Goal: Task Accomplishment & Management: Manage account settings

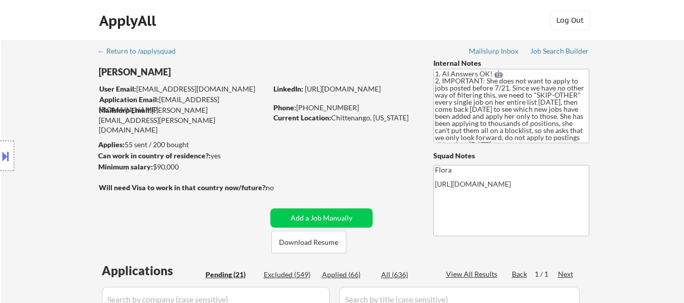
select select ""pending""
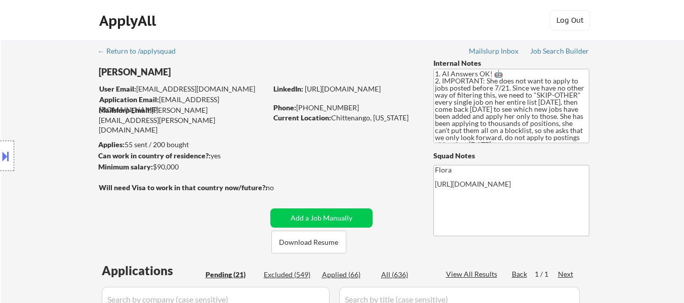
select select ""pending""
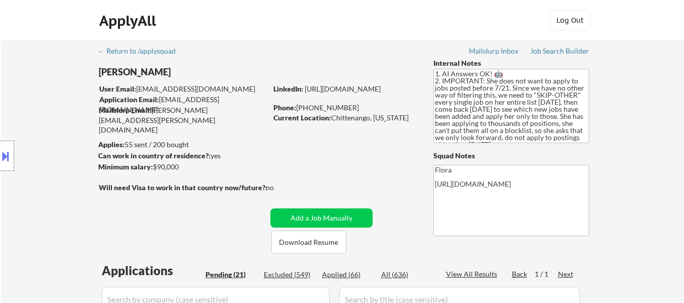
select select ""pending""
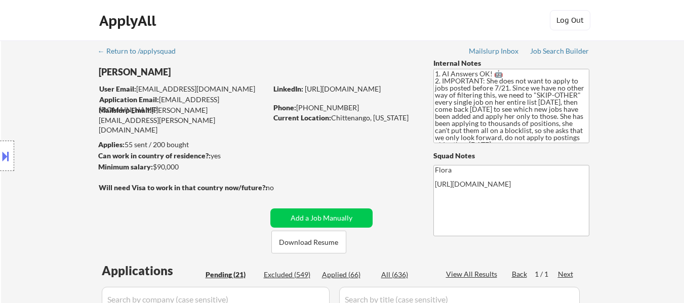
select select ""pending""
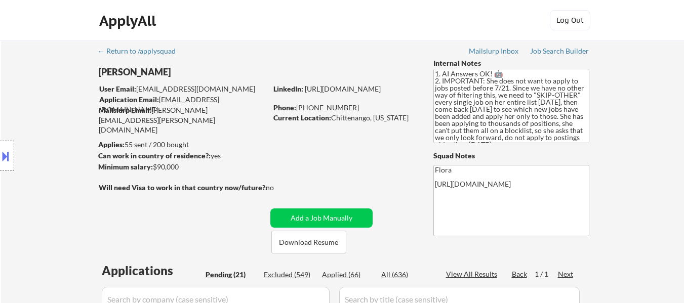
select select ""pending""
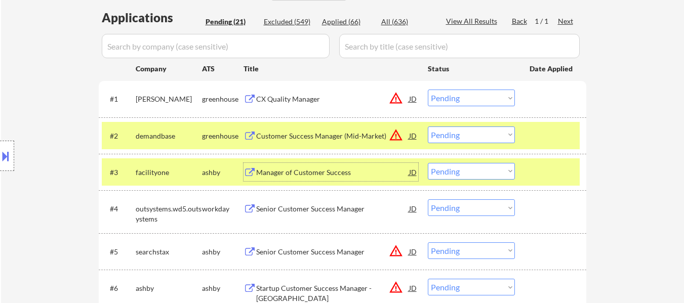
scroll to position [253, 0]
click at [473, 133] on select "Choose an option... Pending Applied Excluded (Questions) Excluded (Expired) Exc…" at bounding box center [471, 135] width 87 height 17
click at [428, 127] on select "Choose an option... Pending Applied Excluded (Questions) Excluded (Expired) Exc…" at bounding box center [471, 135] width 87 height 17
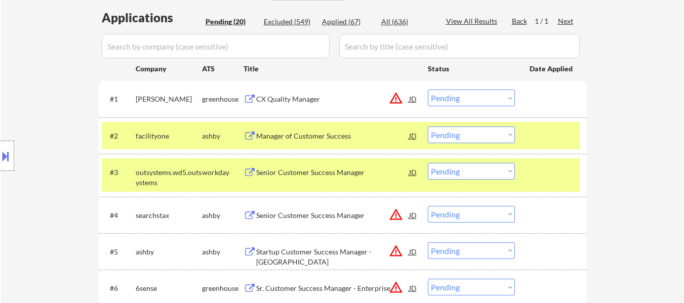
click at [560, 162] on div "#3 outsystems.wd5.outsystems workday Senior Customer Success Manager JD warning…" at bounding box center [341, 174] width 478 height 33
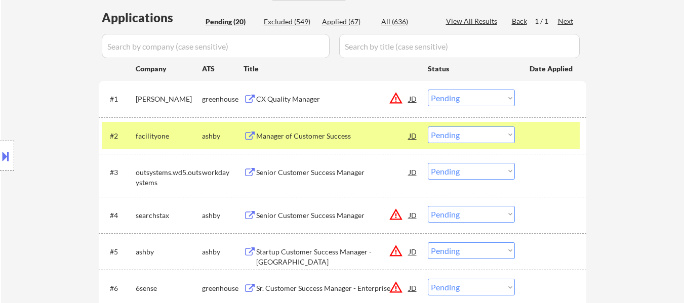
click at [326, 170] on div "Senior Customer Success Manager" at bounding box center [332, 173] width 153 height 10
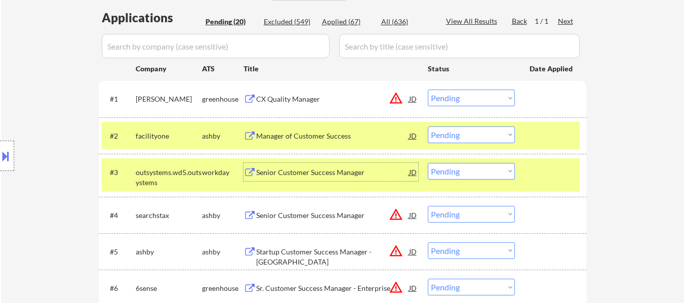
click at [461, 138] on select "Choose an option... Pending Applied Excluded (Questions) Excluded (Expired) Exc…" at bounding box center [471, 135] width 87 height 17
click at [428, 127] on select "Choose an option... Pending Applied Excluded (Questions) Excluded (Expired) Exc…" at bounding box center [471, 135] width 87 height 17
select select ""pending""
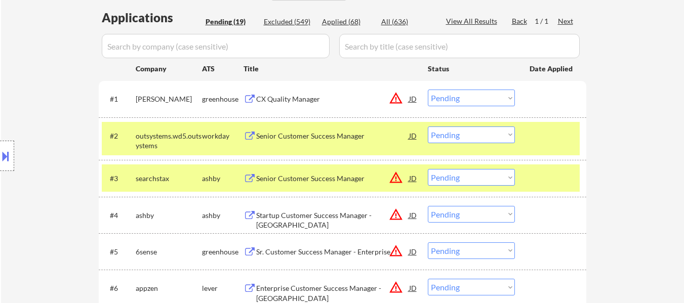
click at [532, 177] on div at bounding box center [552, 178] width 45 height 18
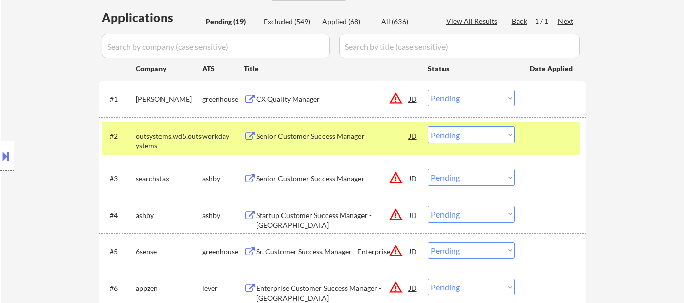
click at [335, 183] on div "Senior Customer Success Manager" at bounding box center [332, 179] width 153 height 10
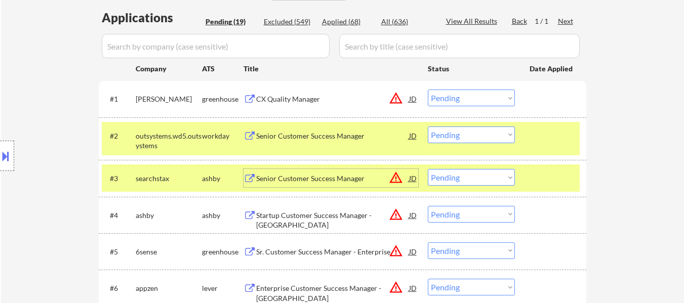
click at [335, 218] on div "Startup Customer Success Manager - [GEOGRAPHIC_DATA]" at bounding box center [332, 221] width 153 height 20
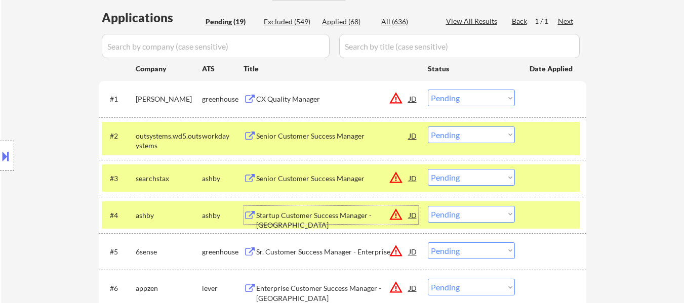
click at [486, 179] on select "Choose an option... Pending Applied Excluded (Questions) Excluded (Expired) Exc…" at bounding box center [471, 177] width 87 height 17
click at [428, 169] on select "Choose an option... Pending Applied Excluded (Questions) Excluded (Expired) Exc…" at bounding box center [471, 177] width 87 height 17
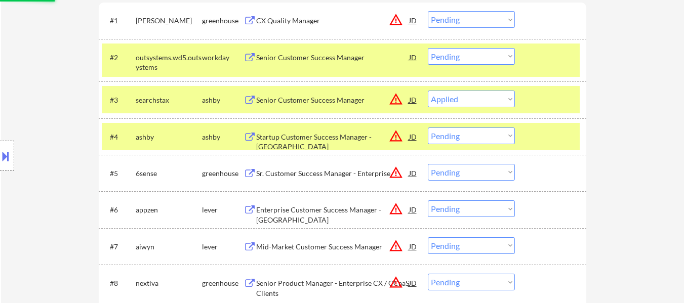
scroll to position [354, 0]
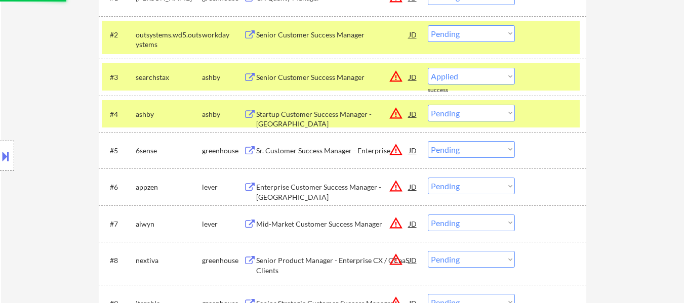
click at [294, 148] on div "Sr. Customer Success Manager - Enterprise" at bounding box center [332, 151] width 153 height 10
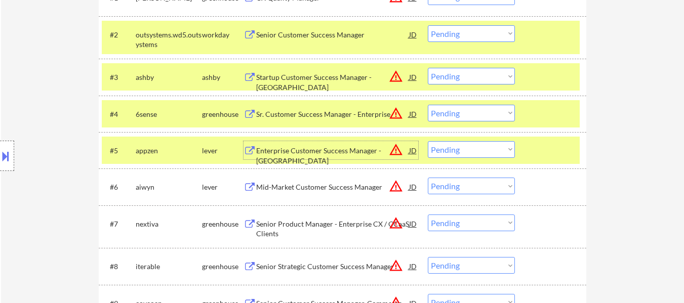
click at [484, 74] on select "Choose an option... Pending Applied Excluded (Questions) Excluded (Expired) Exc…" at bounding box center [471, 76] width 87 height 17
click at [428, 68] on select "Choose an option... Pending Applied Excluded (Questions) Excluded (Expired) Exc…" at bounding box center [471, 76] width 87 height 17
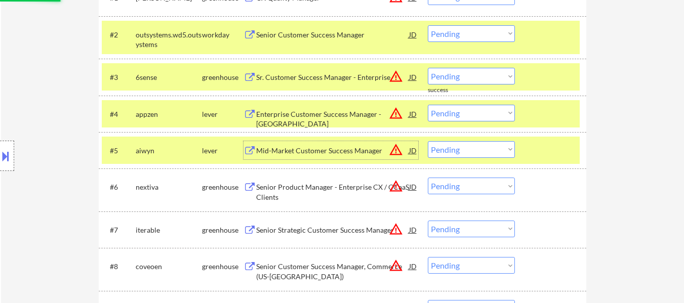
click at [284, 149] on div "Mid-Market Customer Success Manager" at bounding box center [332, 151] width 153 height 10
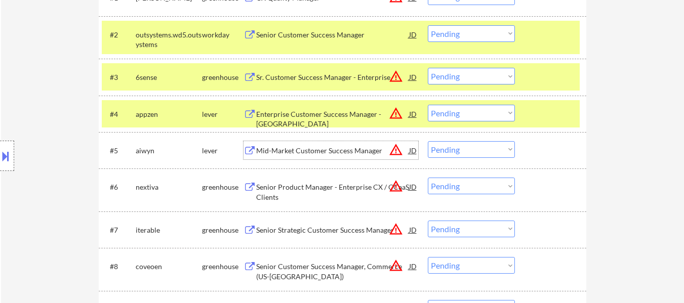
click at [482, 73] on select "Choose an option... Pending Applied Excluded (Questions) Excluded (Expired) Exc…" at bounding box center [471, 76] width 87 height 17
click at [428, 68] on select "Choose an option... Pending Applied Excluded (Questions) Excluded (Expired) Exc…" at bounding box center [471, 76] width 87 height 17
click at [318, 112] on div "Enterprise Customer Success Manager - [GEOGRAPHIC_DATA]" at bounding box center [332, 119] width 153 height 20
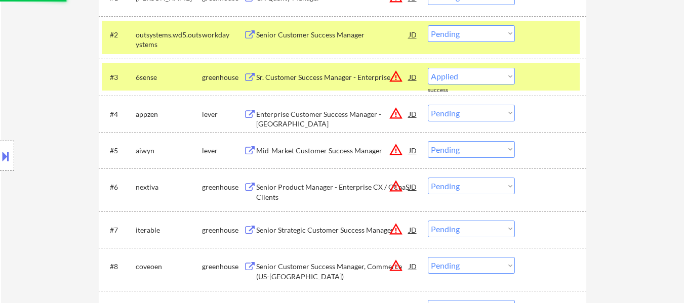
select select ""pending""
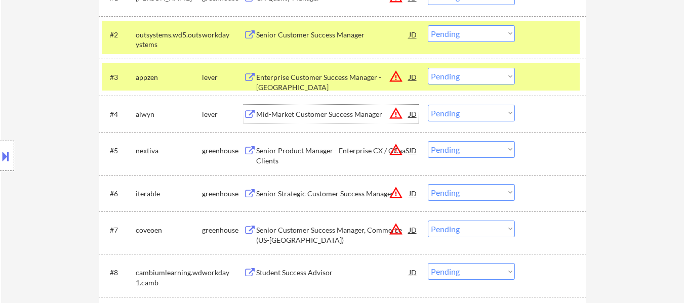
click at [471, 107] on select "Choose an option... Pending Applied Excluded (Questions) Excluded (Expired) Exc…" at bounding box center [471, 113] width 87 height 17
click at [428, 105] on select "Choose an option... Pending Applied Excluded (Questions) Excluded (Expired) Exc…" at bounding box center [471, 113] width 87 height 17
select select ""pending""
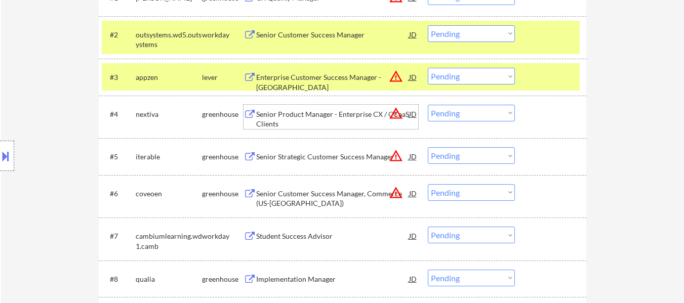
click at [294, 121] on div "Senior Product Manager - Enterprise CX / CCaaS Clients" at bounding box center [332, 119] width 153 height 20
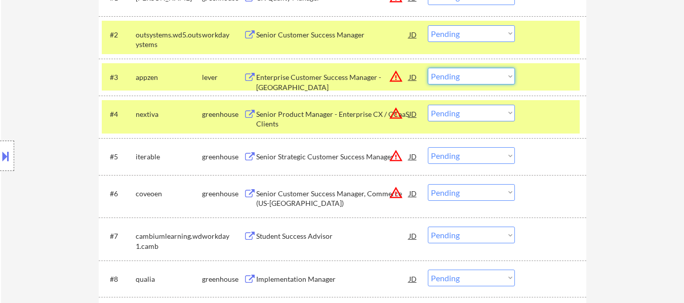
click at [468, 73] on select "Choose an option... Pending Applied Excluded (Questions) Excluded (Expired) Exc…" at bounding box center [471, 76] width 87 height 17
click at [428, 68] on select "Choose an option... Pending Applied Excluded (Questions) Excluded (Expired) Exc…" at bounding box center [471, 76] width 87 height 17
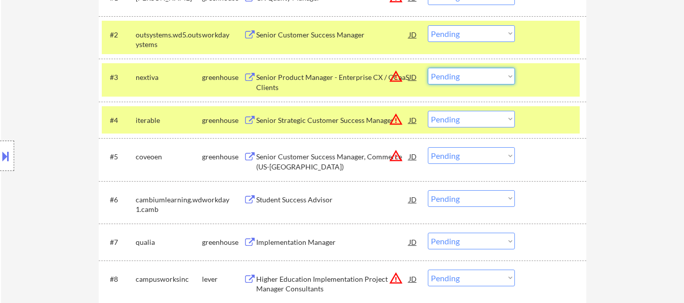
click at [478, 74] on select "Choose an option... Pending Applied Excluded (Questions) Excluded (Expired) Exc…" at bounding box center [471, 76] width 87 height 17
click at [428, 68] on select "Choose an option... Pending Applied Excluded (Questions) Excluded (Expired) Exc…" at bounding box center [471, 76] width 87 height 17
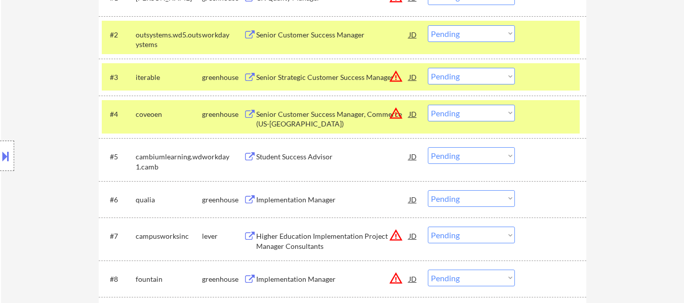
click at [545, 115] on div at bounding box center [552, 114] width 45 height 18
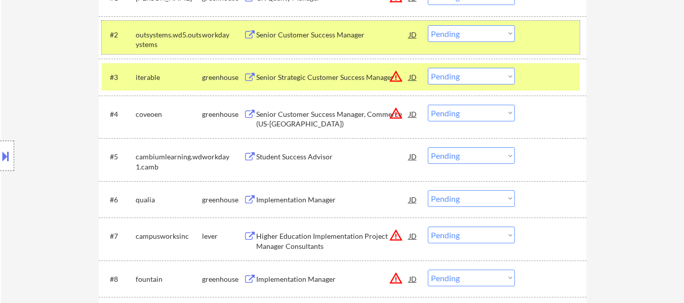
click at [554, 46] on div "#2 outsystems.wd5.outsystems workday Senior Customer Success Manager JD warning…" at bounding box center [341, 37] width 478 height 33
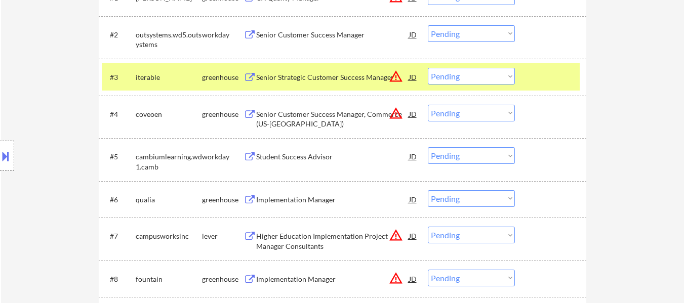
click at [555, 72] on div at bounding box center [552, 77] width 45 height 18
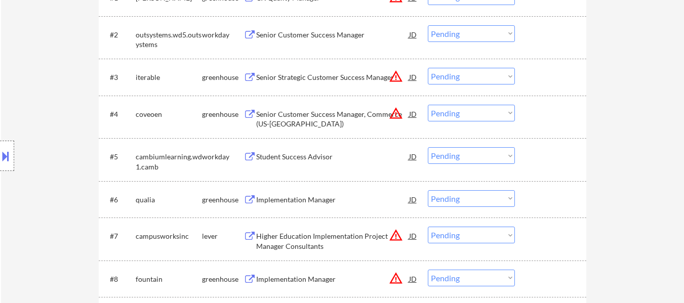
click at [362, 79] on div "Senior Strategic Customer Success Manager" at bounding box center [332, 77] width 153 height 10
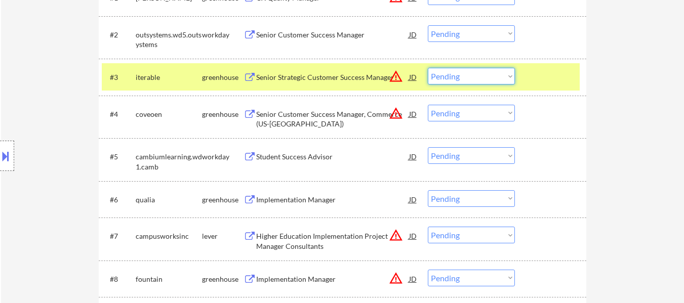
drag, startPoint x: 465, startPoint y: 78, endPoint x: 466, endPoint y: 83, distance: 5.2
click at [465, 78] on select "Choose an option... Pending Applied Excluded (Questions) Excluded (Expired) Exc…" at bounding box center [471, 76] width 87 height 17
click at [428, 68] on select "Choose an option... Pending Applied Excluded (Questions) Excluded (Expired) Exc…" at bounding box center [471, 76] width 87 height 17
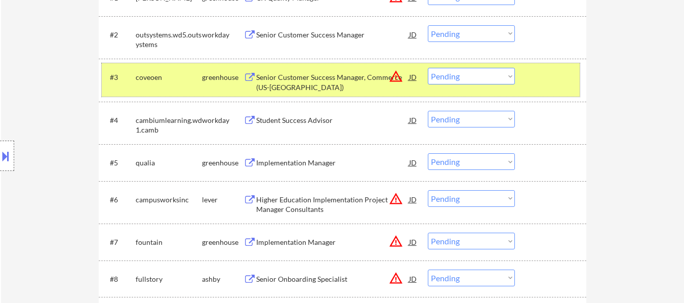
click at [534, 79] on div at bounding box center [552, 77] width 45 height 18
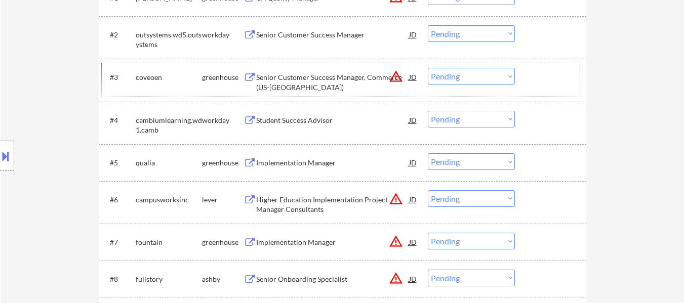
click at [559, 70] on div at bounding box center [552, 77] width 45 height 18
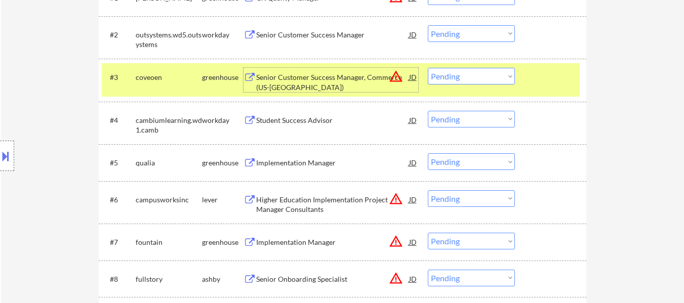
click at [328, 84] on div "Senior Customer Success Manager, Commerce (US-[GEOGRAPHIC_DATA])" at bounding box center [332, 82] width 153 height 20
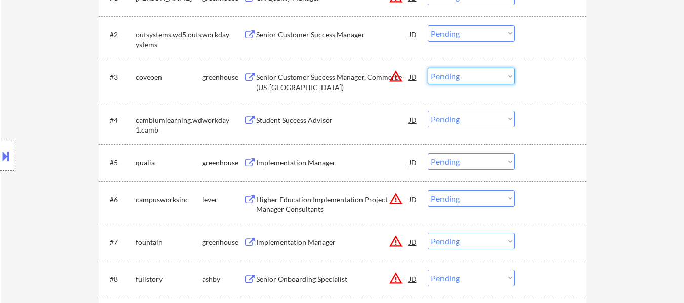
click at [483, 74] on select "Choose an option... Pending Applied Excluded (Questions) Excluded (Expired) Exc…" at bounding box center [471, 76] width 87 height 17
click at [428, 68] on select "Choose an option... Pending Applied Excluded (Questions) Excluded (Expired) Exc…" at bounding box center [471, 76] width 87 height 17
select select ""pending""
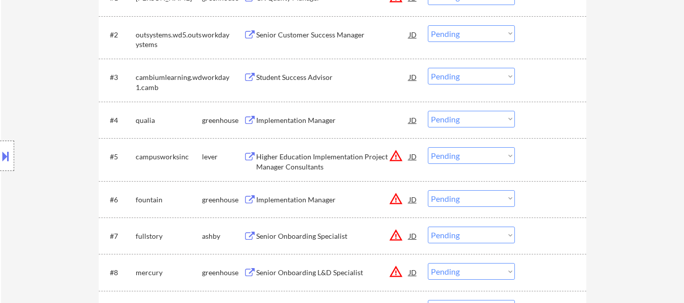
click at [291, 121] on div "Implementation Manager" at bounding box center [332, 120] width 153 height 10
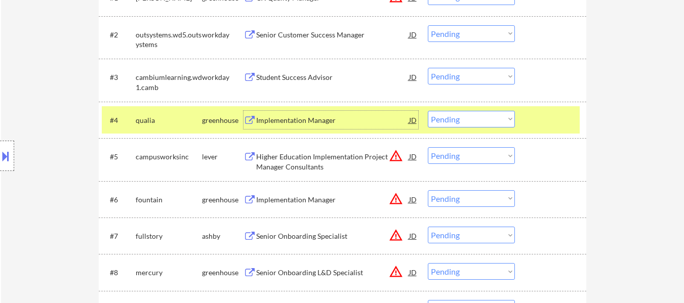
drag, startPoint x: 469, startPoint y: 116, endPoint x: 469, endPoint y: 122, distance: 5.1
click at [469, 116] on select "Choose an option... Pending Applied Excluded (Questions) Excluded (Expired) Exc…" at bounding box center [471, 119] width 87 height 17
click at [428, 111] on select "Choose an option... Pending Applied Excluded (Questions) Excluded (Expired) Exc…" at bounding box center [471, 119] width 87 height 17
click at [296, 158] on div "Higher Education Implementation Project Manager Consultants" at bounding box center [332, 162] width 153 height 20
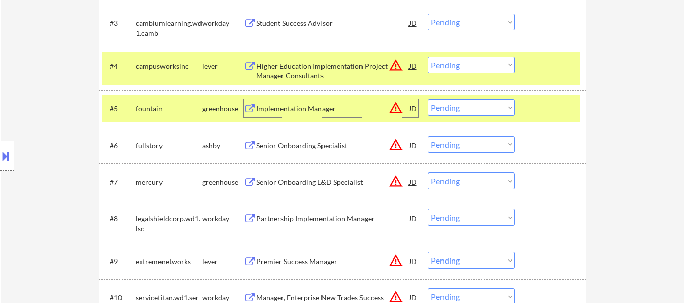
scroll to position [405, 0]
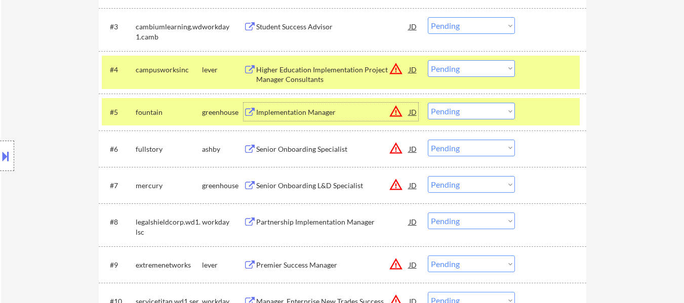
drag, startPoint x: 491, startPoint y: 69, endPoint x: 492, endPoint y: 75, distance: 6.2
click at [491, 69] on select "Choose an option... Pending Applied Excluded (Questions) Excluded (Expired) Exc…" at bounding box center [471, 68] width 87 height 17
click at [428, 60] on select "Choose an option... Pending Applied Excluded (Questions) Excluded (Expired) Exc…" at bounding box center [471, 68] width 87 height 17
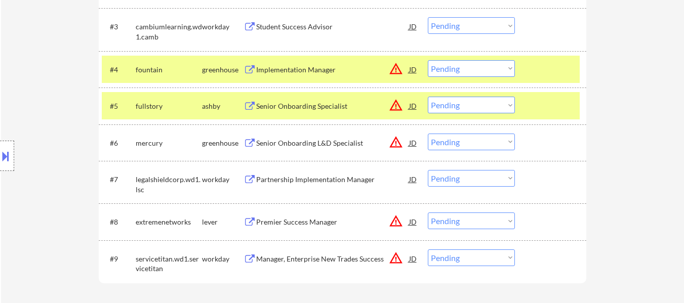
click at [554, 114] on div "#5 fullstory [PERSON_NAME] Senior Onboarding Specialist JD warning_amber Choose…" at bounding box center [341, 105] width 478 height 27
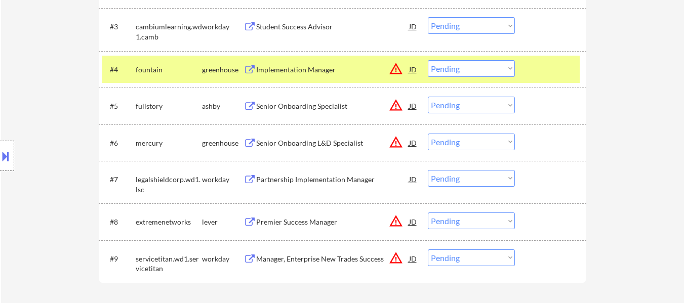
click at [547, 76] on div at bounding box center [552, 69] width 45 height 18
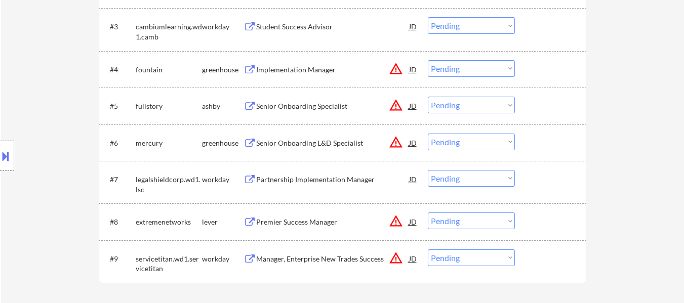
click at [320, 70] on div "Implementation Manager" at bounding box center [332, 70] width 153 height 10
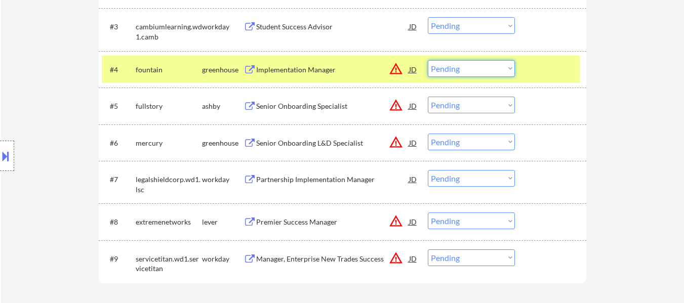
click at [488, 63] on select "Choose an option... Pending Applied Excluded (Questions) Excluded (Expired) Exc…" at bounding box center [471, 68] width 87 height 17
click at [428, 60] on select "Choose an option... Pending Applied Excluded (Questions) Excluded (Expired) Exc…" at bounding box center [471, 68] width 87 height 17
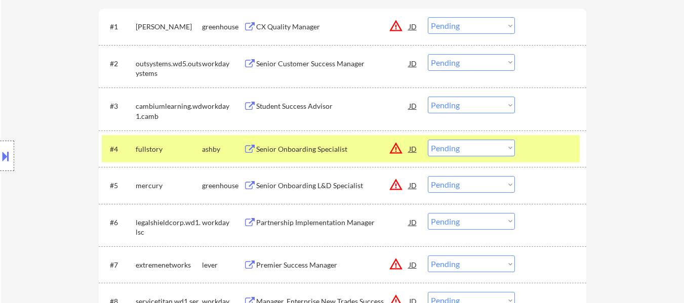
scroll to position [304, 0]
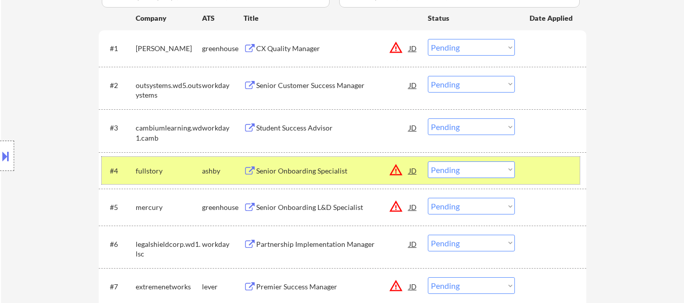
click at [546, 173] on div at bounding box center [552, 171] width 45 height 18
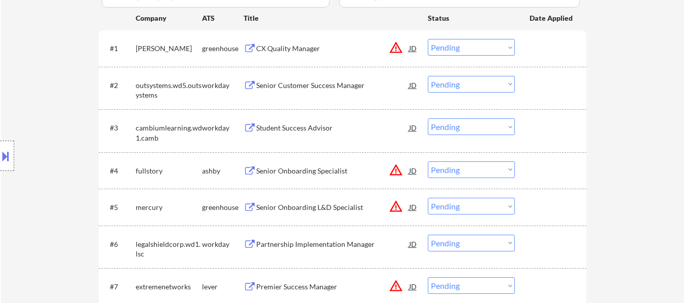
click at [323, 169] on div "Senior Onboarding Specialist" at bounding box center [332, 171] width 153 height 10
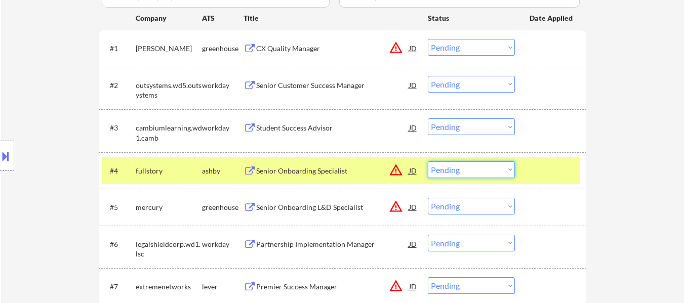
click at [477, 168] on select "Choose an option... Pending Applied Excluded (Questions) Excluded (Expired) Exc…" at bounding box center [471, 170] width 87 height 17
click at [428, 162] on select "Choose an option... Pending Applied Excluded (Questions) Excluded (Expired) Exc…" at bounding box center [471, 170] width 87 height 17
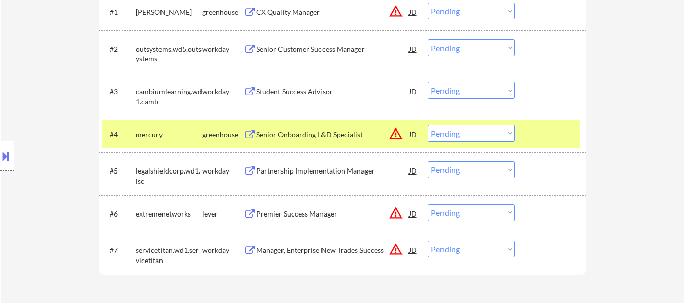
scroll to position [354, 0]
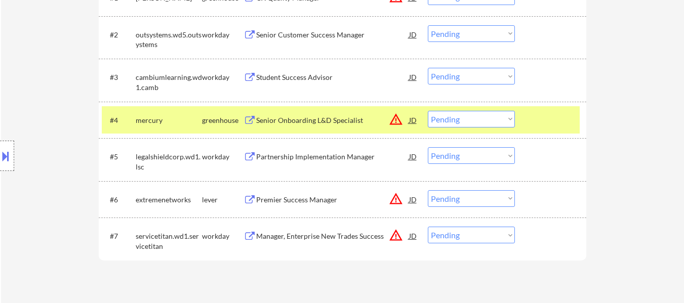
click at [541, 121] on div at bounding box center [552, 120] width 45 height 18
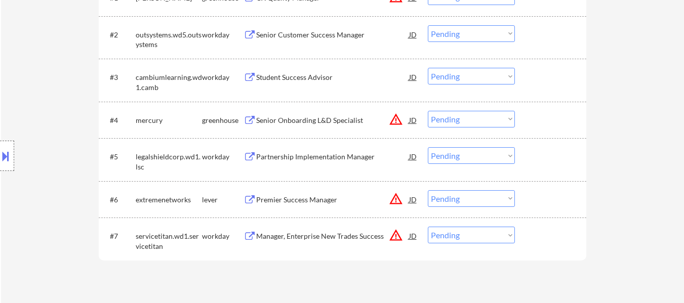
click at [282, 122] on div "Senior Onboarding L&D Specialist" at bounding box center [332, 120] width 153 height 10
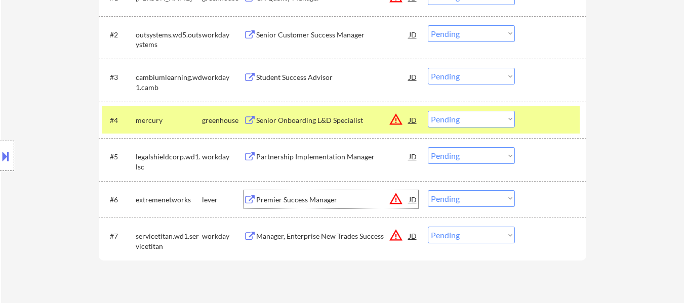
click at [327, 202] on div "Premier Success Manager" at bounding box center [332, 200] width 153 height 10
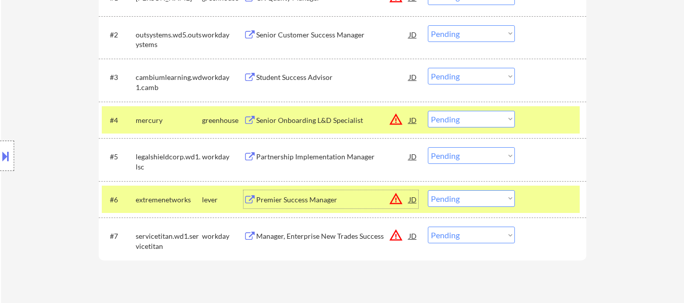
click at [468, 115] on select "Choose an option... Pending Applied Excluded (Questions) Excluded (Expired) Exc…" at bounding box center [471, 119] width 87 height 17
click at [428, 111] on select "Choose an option... Pending Applied Excluded (Questions) Excluded (Expired) Exc…" at bounding box center [471, 119] width 87 height 17
select select ""pending""
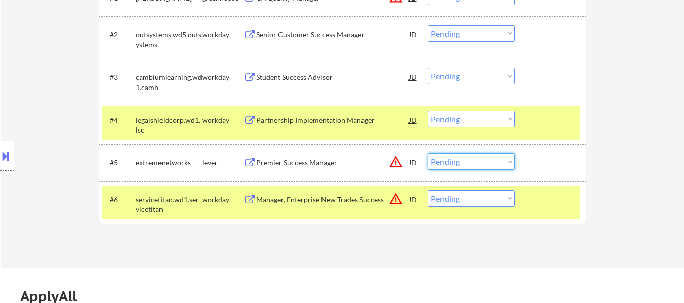
click at [483, 159] on select "Choose an option... Pending Applied Excluded (Questions) Excluded (Expired) Exc…" at bounding box center [471, 161] width 87 height 17
click at [428, 153] on select "Choose an option... Pending Applied Excluded (Questions) Excluded (Expired) Exc…" at bounding box center [471, 161] width 87 height 17
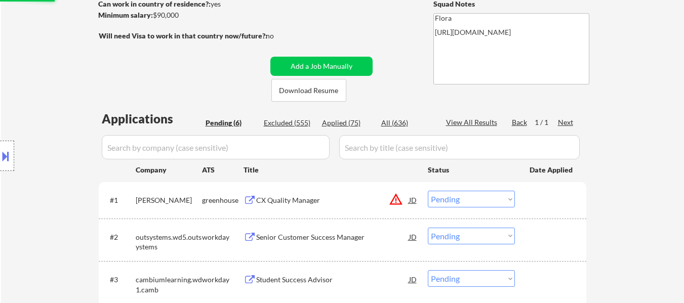
scroll to position [101, 0]
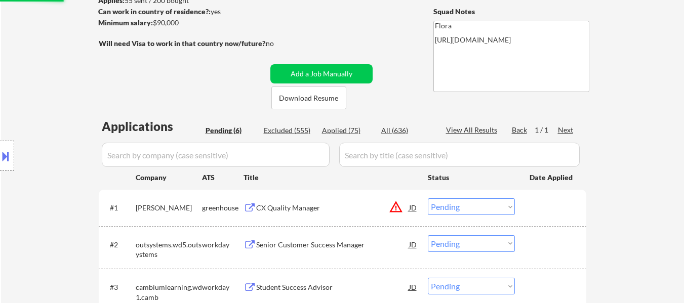
select select ""pending""
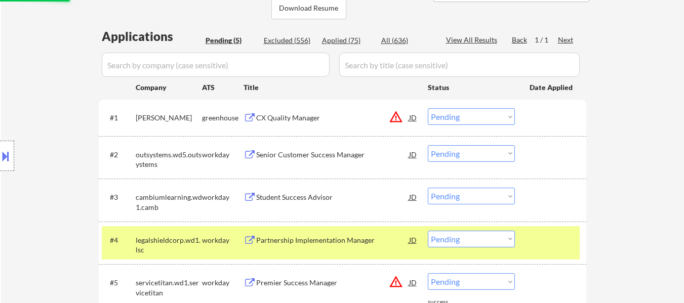
scroll to position [253, 0]
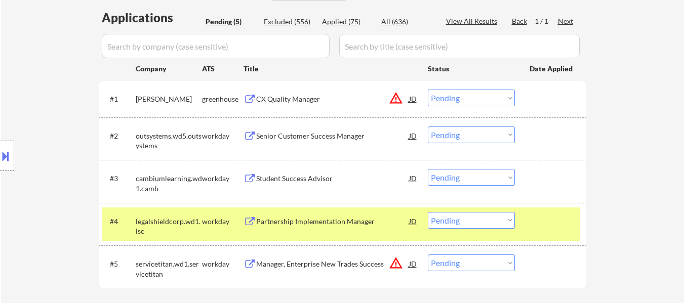
click at [320, 131] on div "Senior Customer Success Manager" at bounding box center [332, 136] width 153 height 10
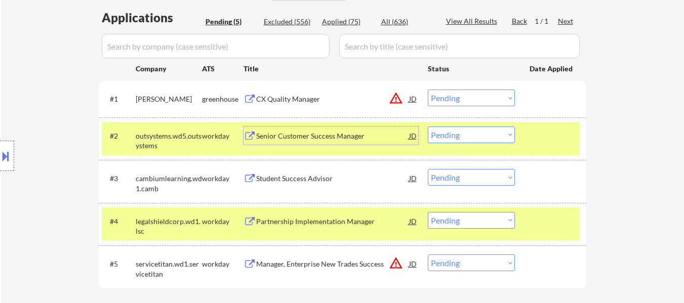
click at [472, 132] on select "Choose an option... Pending Applied Excluded (Questions) Excluded (Expired) Exc…" at bounding box center [471, 135] width 87 height 17
click at [428, 127] on select "Choose an option... Pending Applied Excluded (Questions) Excluded (Expired) Exc…" at bounding box center [471, 135] width 87 height 17
select select ""pending""
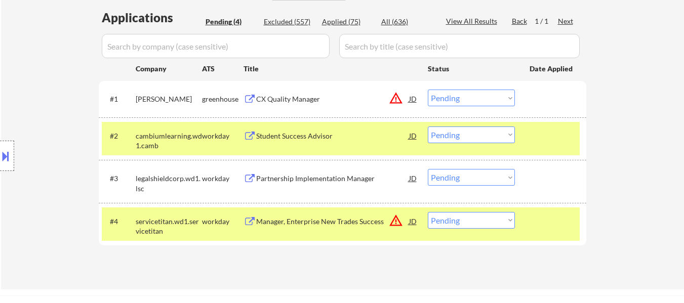
click at [541, 137] on div at bounding box center [552, 136] width 45 height 18
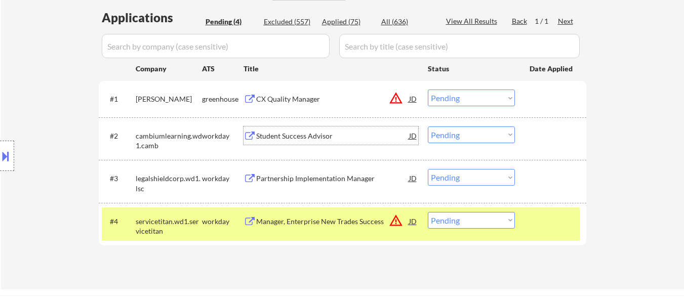
click at [289, 131] on div "Student Success Advisor" at bounding box center [332, 136] width 153 height 10
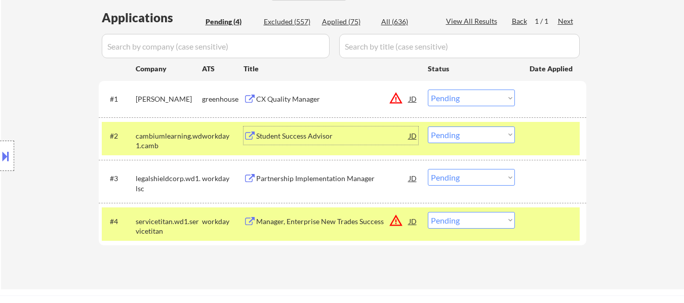
click at [299, 181] on div "Partnership Implementation Manager" at bounding box center [332, 179] width 153 height 10
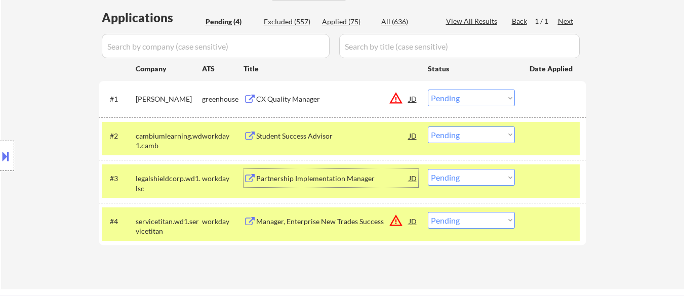
click at [263, 138] on div "Student Success Advisor" at bounding box center [332, 136] width 153 height 10
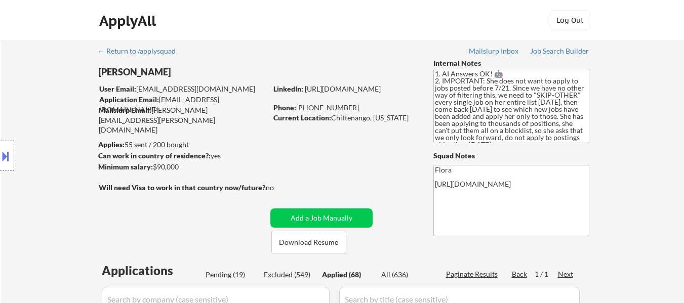
select select ""applied""
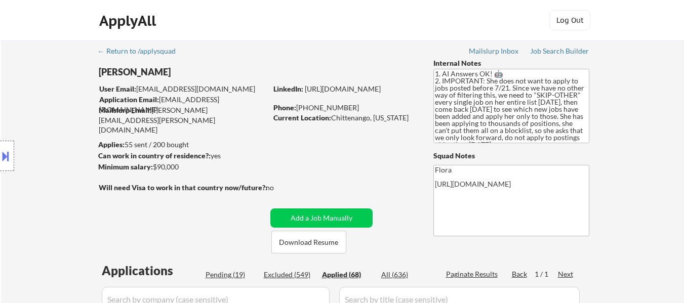
select select ""applied""
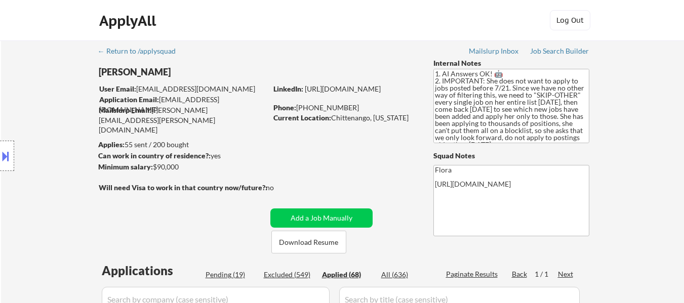
select select ""applied""
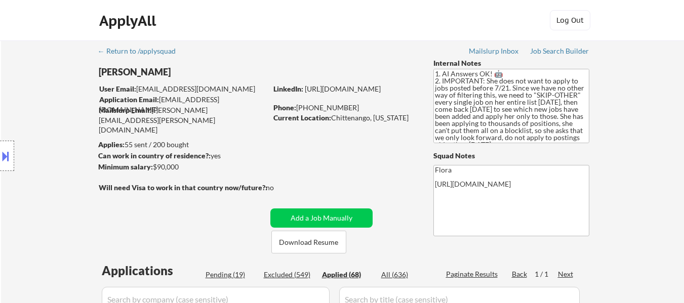
select select ""applied""
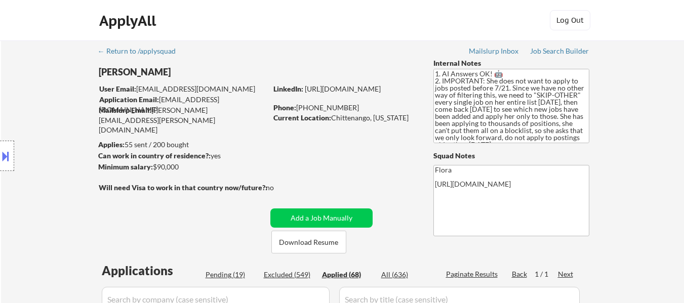
select select ""applied""
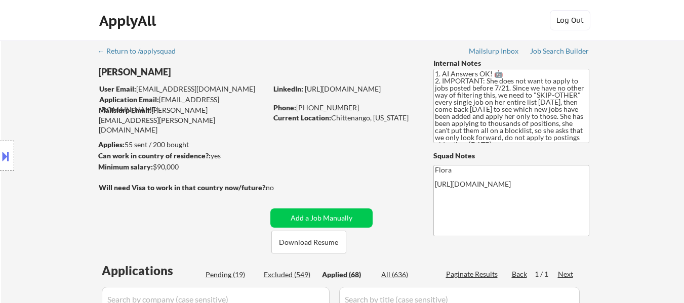
select select ""applied""
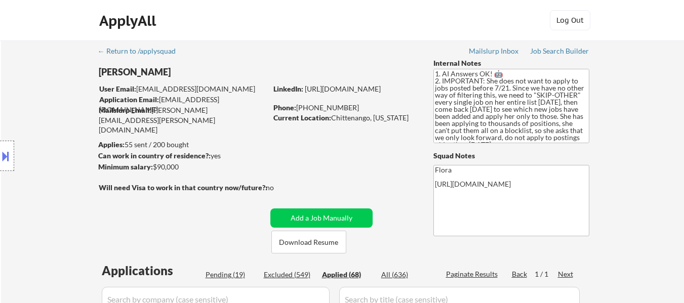
select select ""applied""
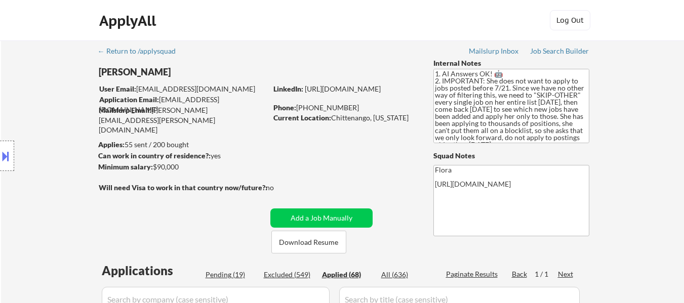
select select ""applied""
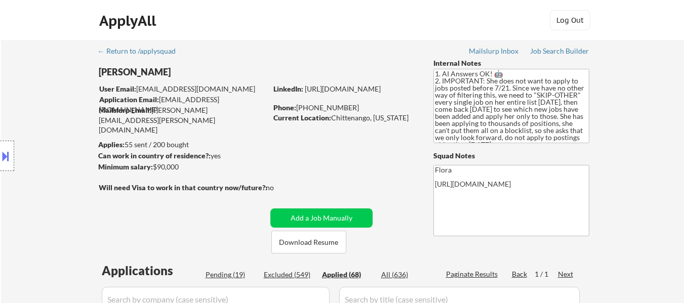
select select ""applied""
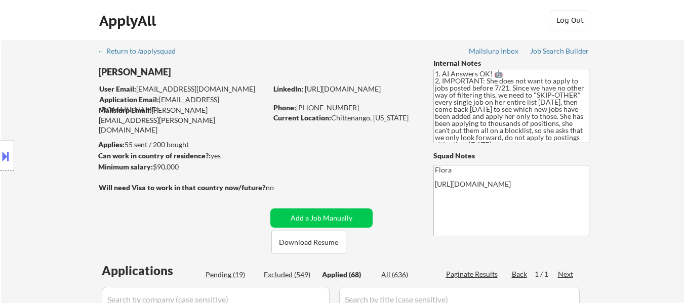
select select ""applied""
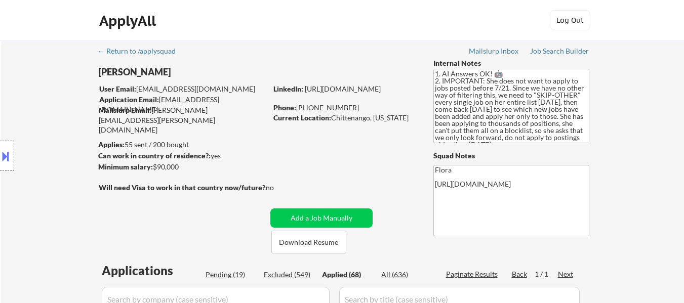
select select ""applied""
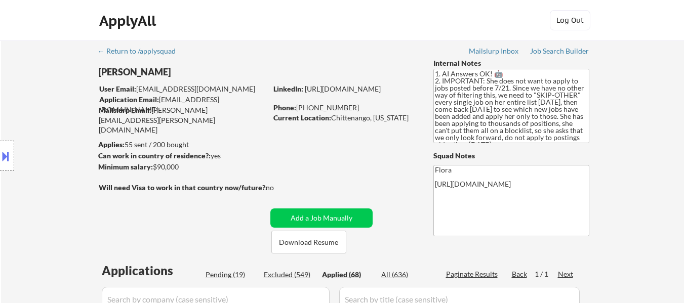
select select ""applied""
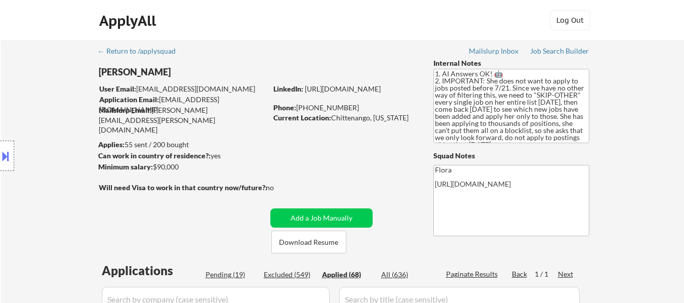
select select ""applied""
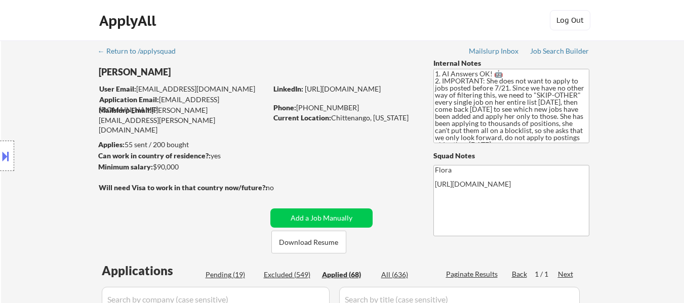
select select ""applied""
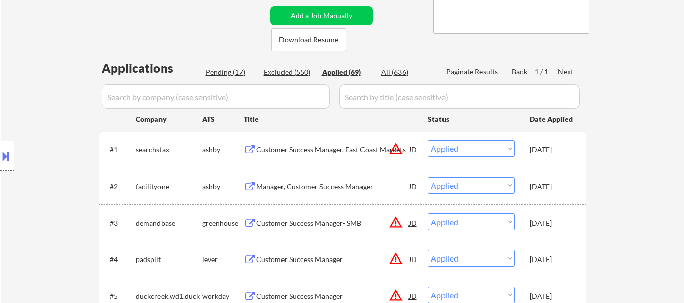
scroll to position [203, 0]
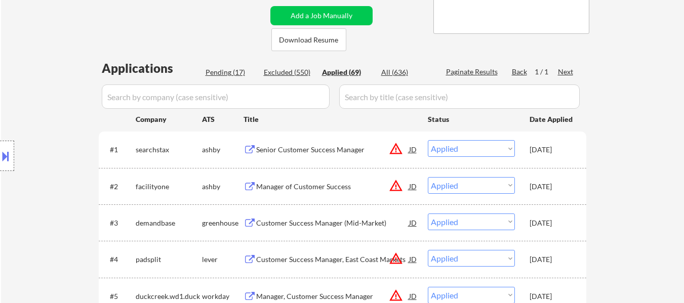
select select ""applied""
